Goal: Information Seeking & Learning: Learn about a topic

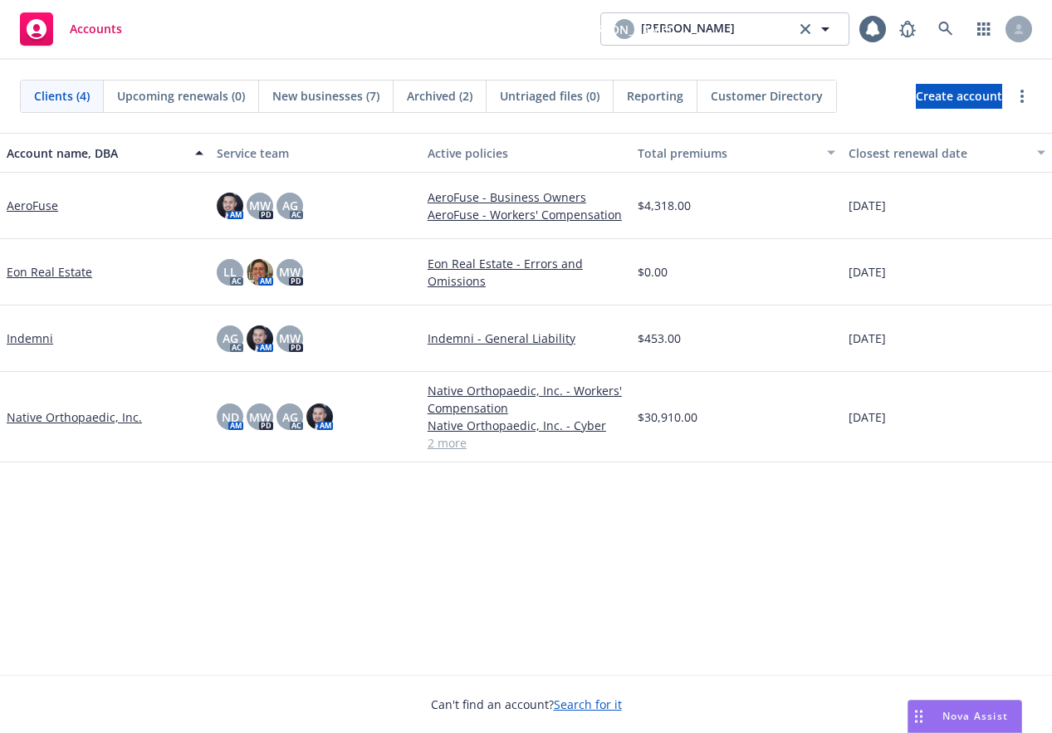
click at [39, 205] on link "AeroFuse" at bounding box center [32, 205] width 51 height 17
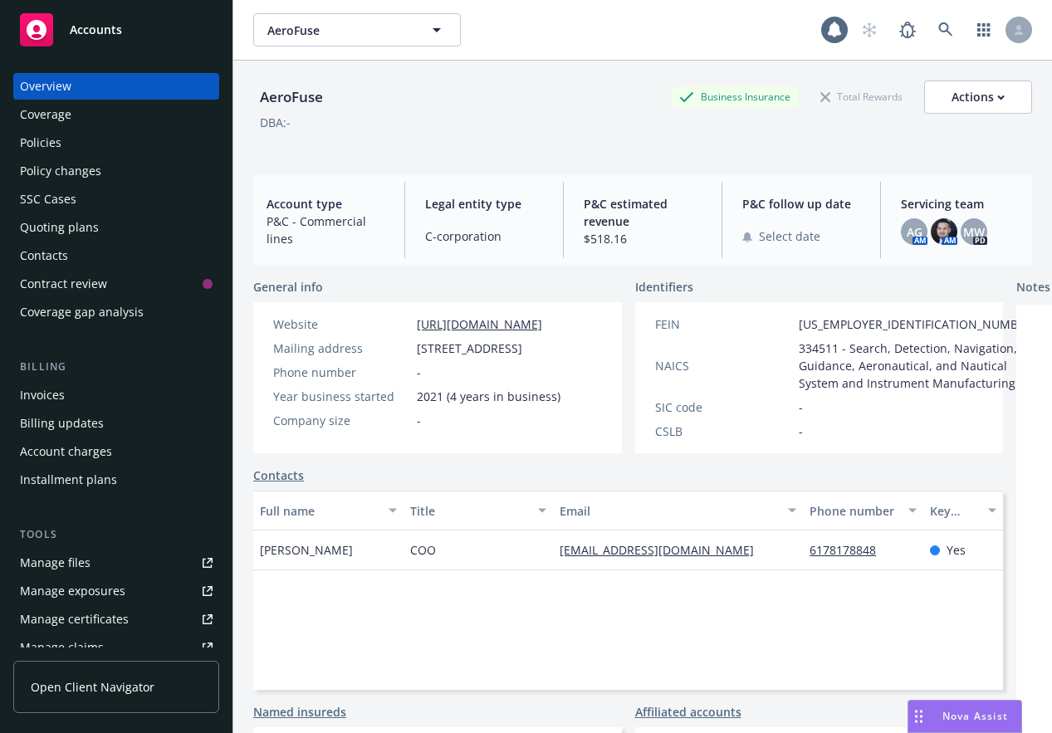
click at [75, 224] on div "Quoting plans" at bounding box center [59, 227] width 79 height 27
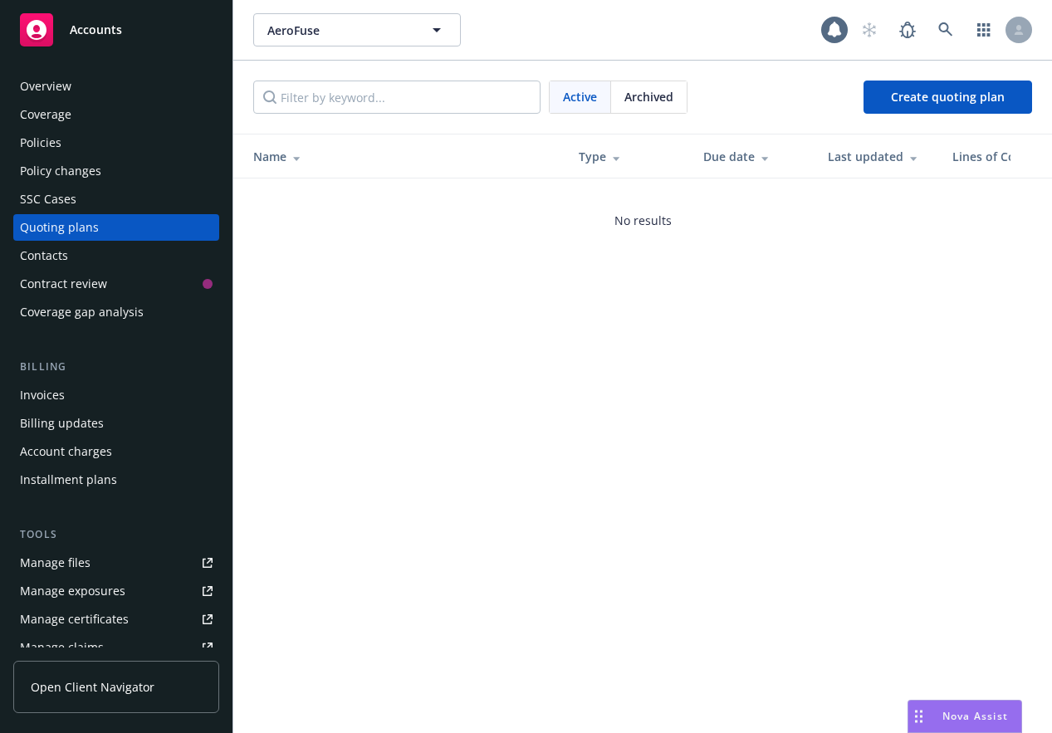
click at [71, 418] on div "Billing updates" at bounding box center [62, 423] width 84 height 27
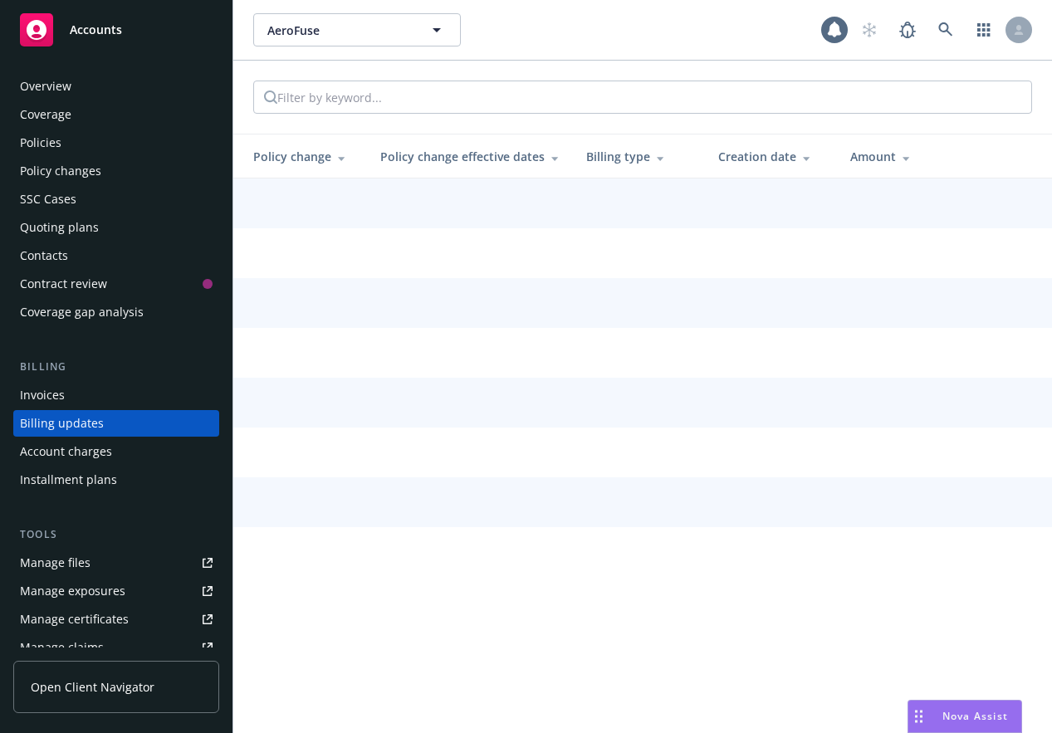
scroll to position [31, 0]
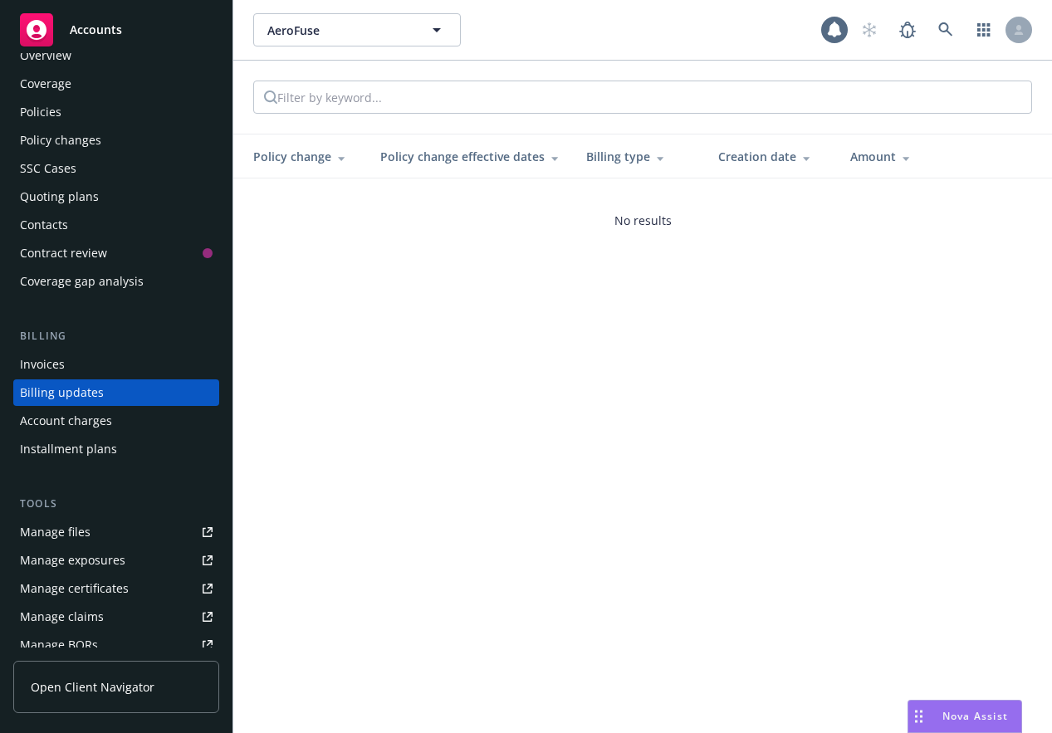
click at [56, 139] on div "Policy changes" at bounding box center [60, 140] width 81 height 27
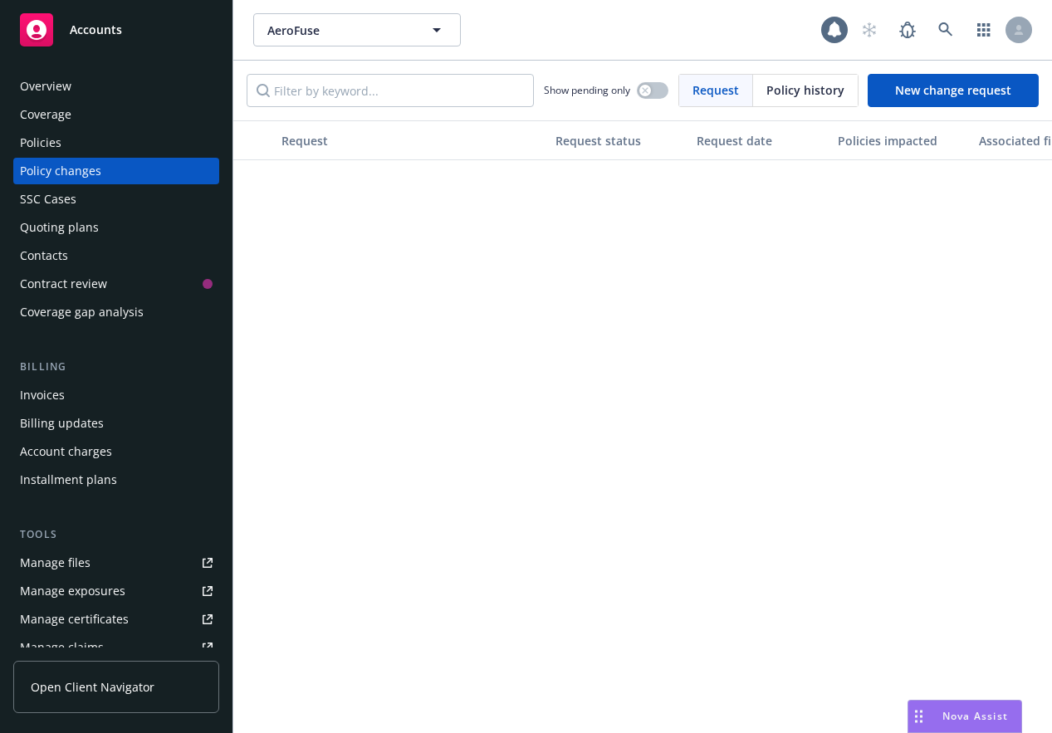
click at [70, 139] on div "Policies" at bounding box center [116, 143] width 193 height 27
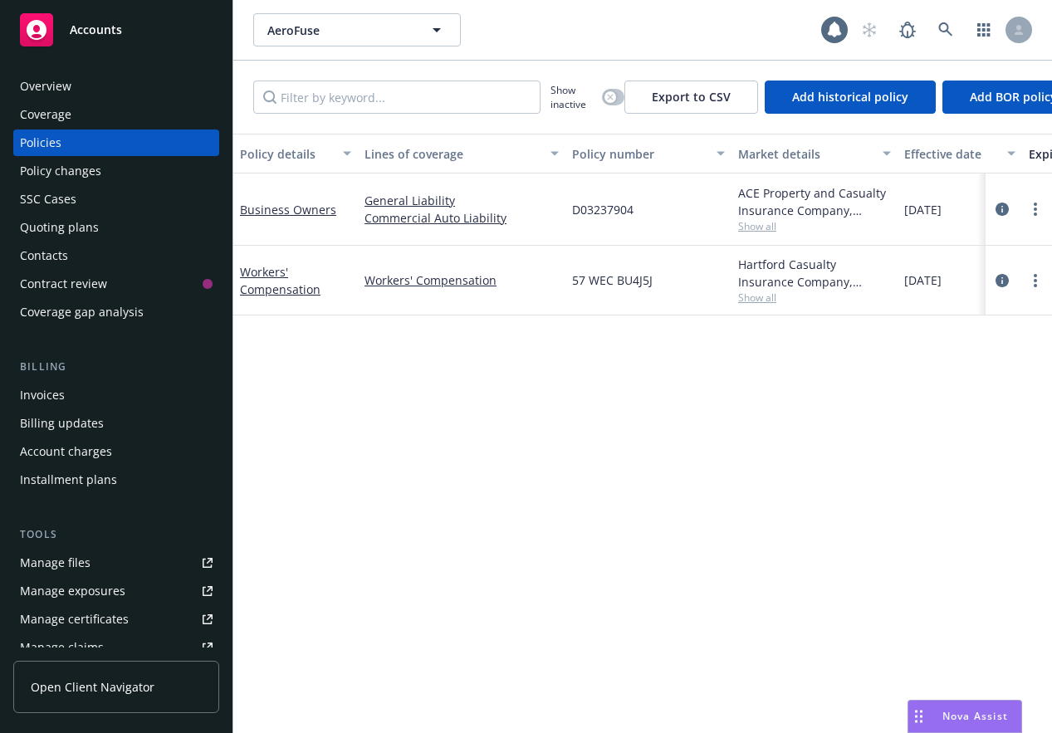
click at [76, 233] on div "Quoting plans" at bounding box center [59, 227] width 79 height 27
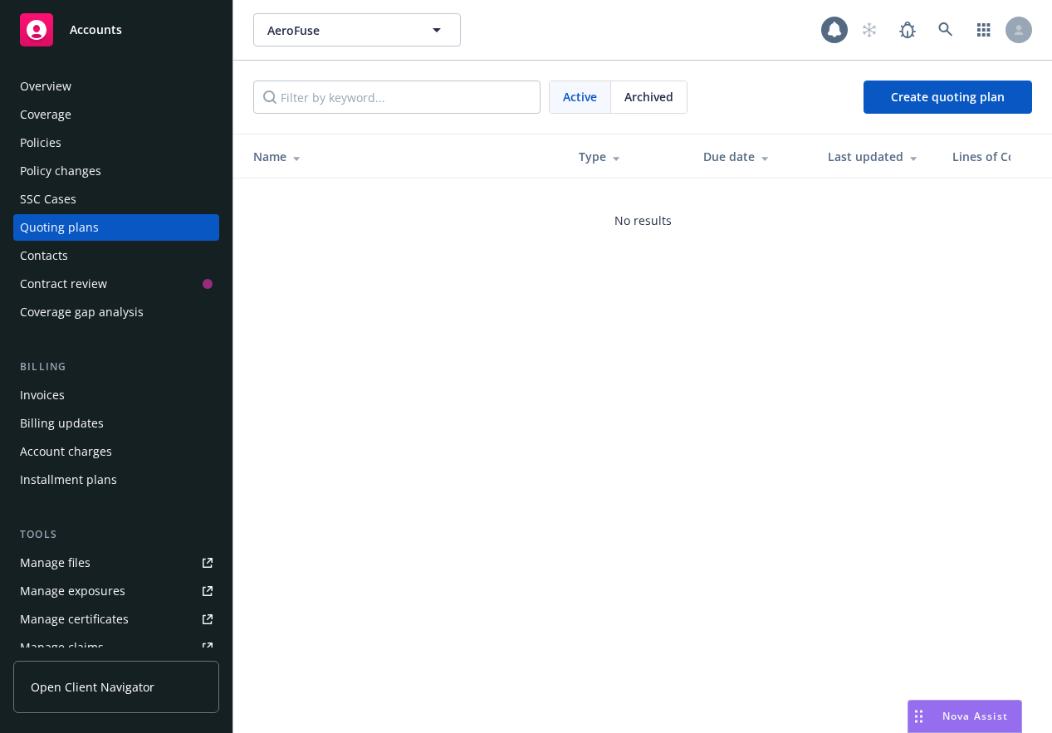
click at [76, 253] on div "Contacts" at bounding box center [116, 255] width 193 height 27
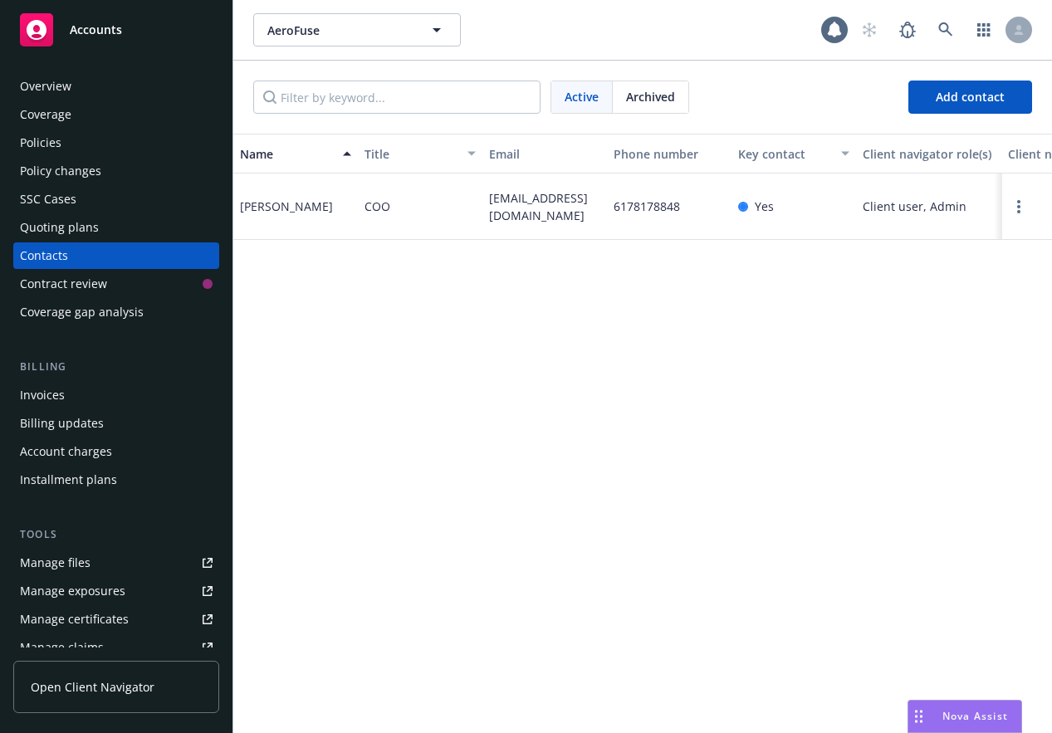
click at [105, 389] on div "Invoices" at bounding box center [116, 395] width 193 height 27
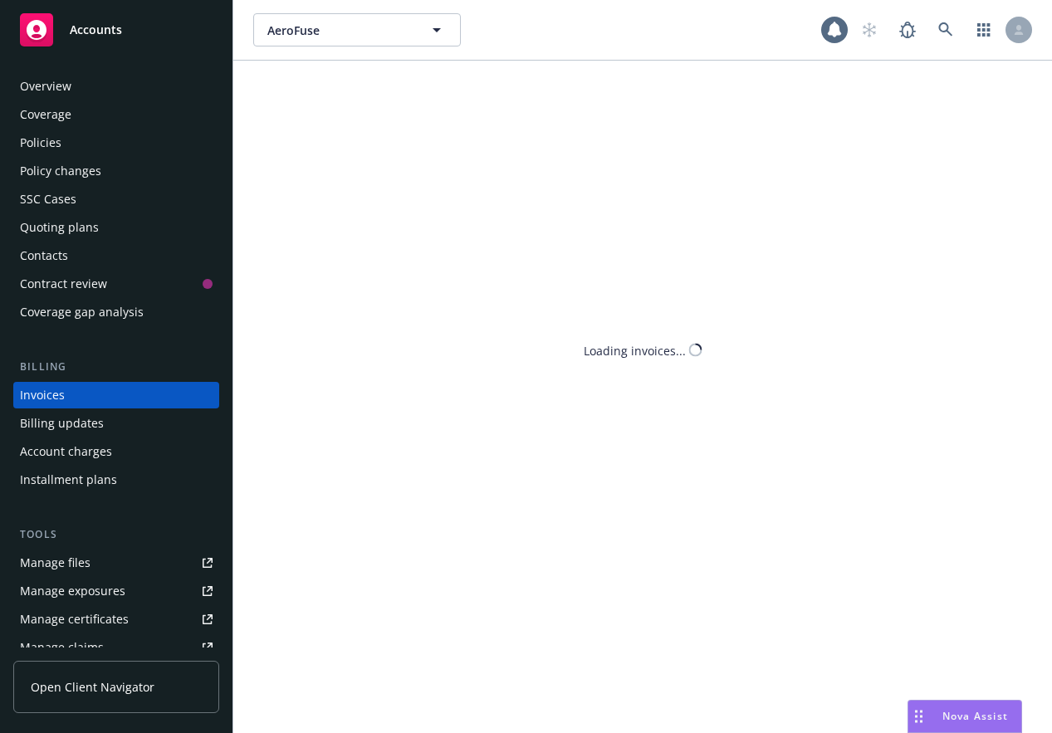
scroll to position [2, 0]
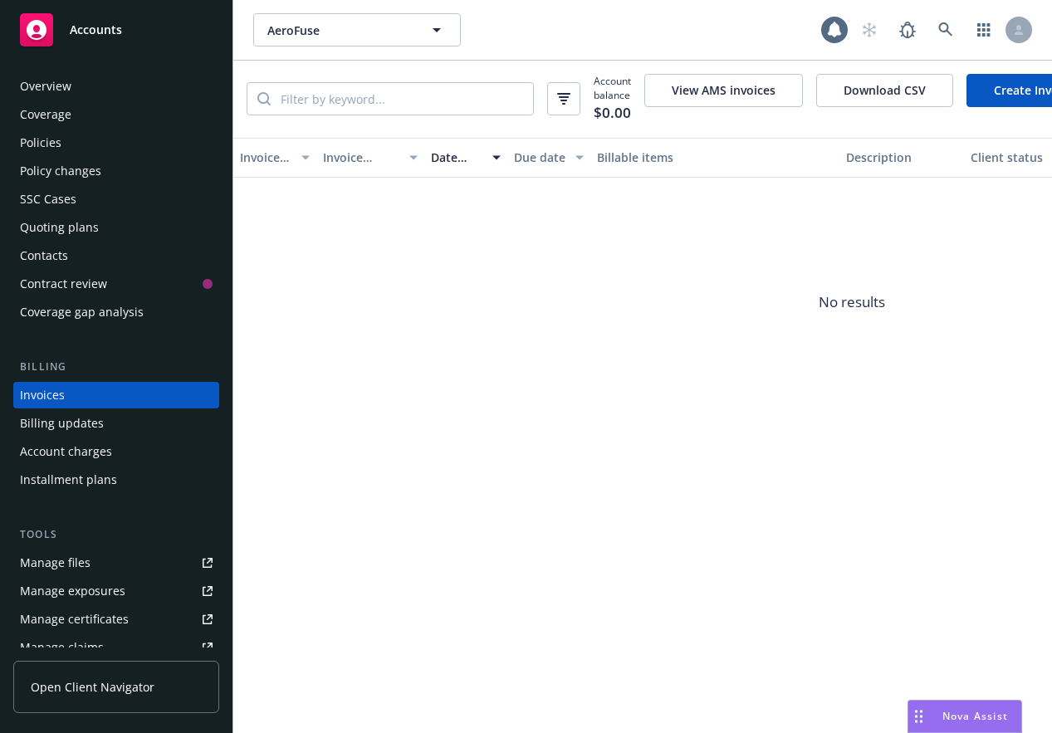
scroll to position [2, 0]
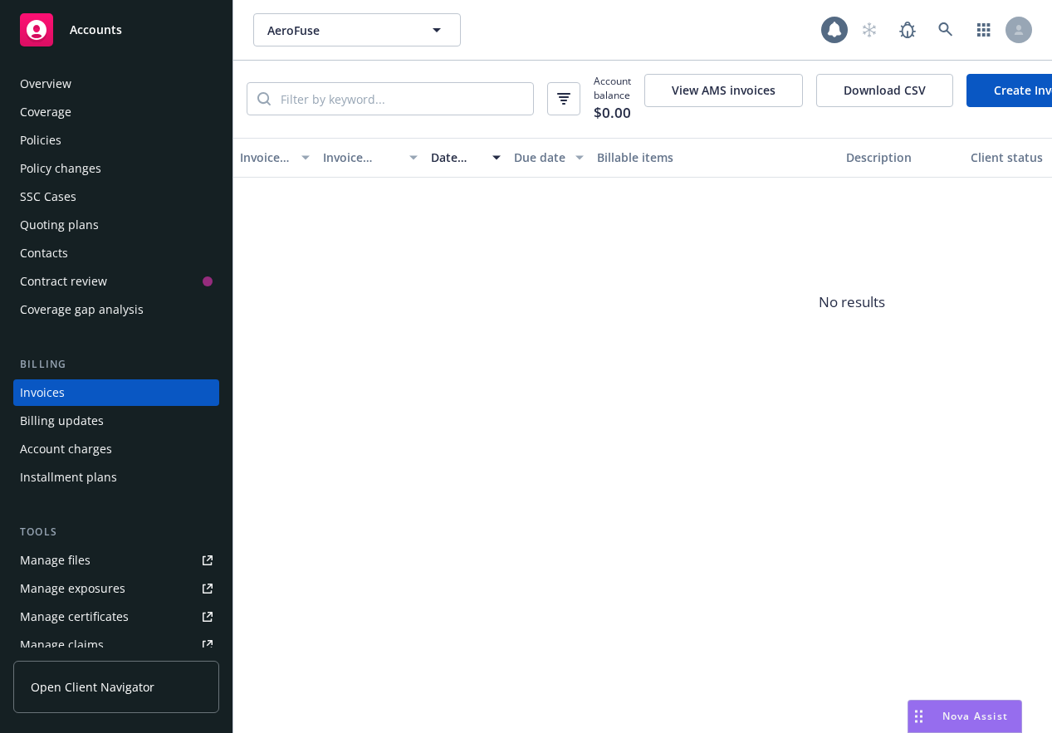
click at [66, 197] on div "SSC Cases" at bounding box center [48, 196] width 56 height 27
